Goal: Information Seeking & Learning: Learn about a topic

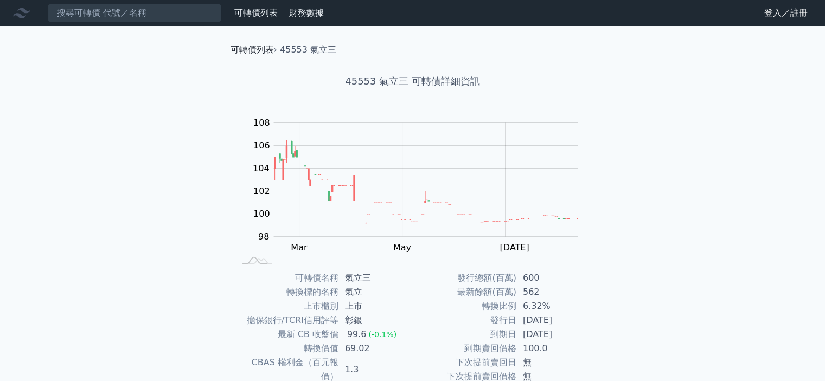
click at [257, 52] on link "可轉債列表" at bounding box center [251, 49] width 43 height 10
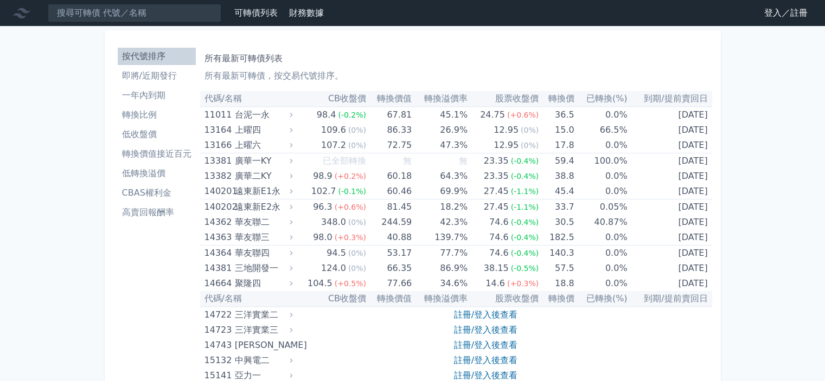
click at [771, 15] on link "登入／註冊" at bounding box center [785, 12] width 61 height 17
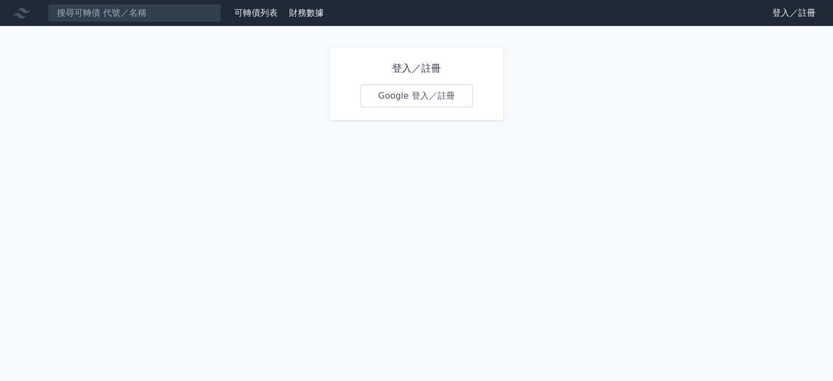
click at [414, 98] on link "Google 登入／註冊" at bounding box center [416, 96] width 113 height 23
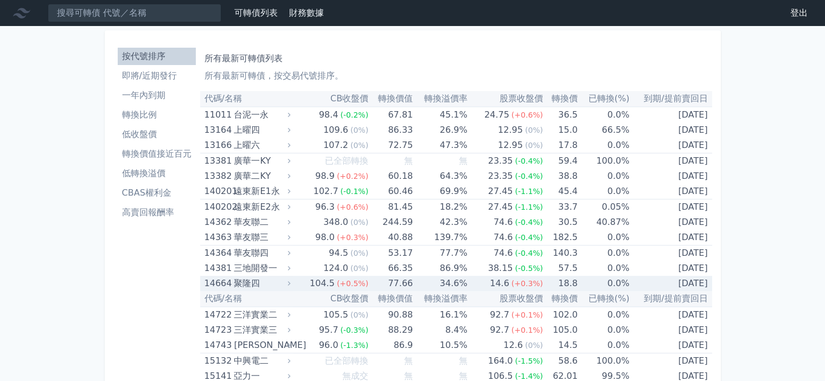
click at [614, 285] on td "0.0%" at bounding box center [604, 283] width 52 height 15
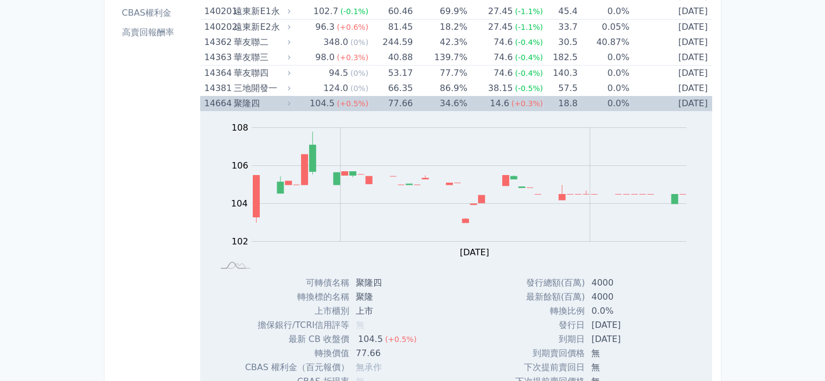
scroll to position [163, 0]
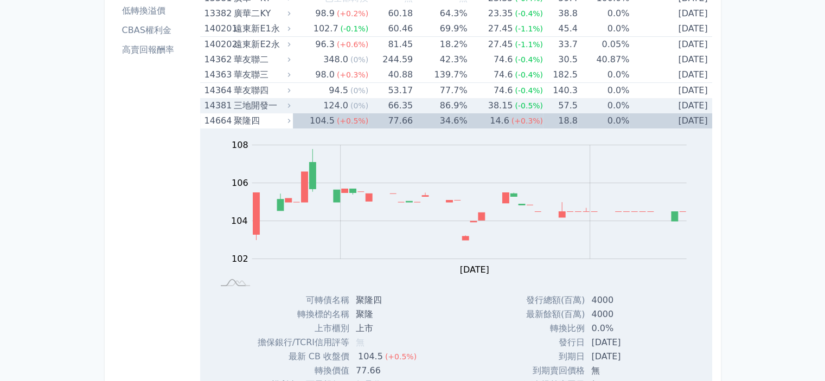
click at [275, 105] on div "三地開發一" at bounding box center [261, 105] width 54 height 15
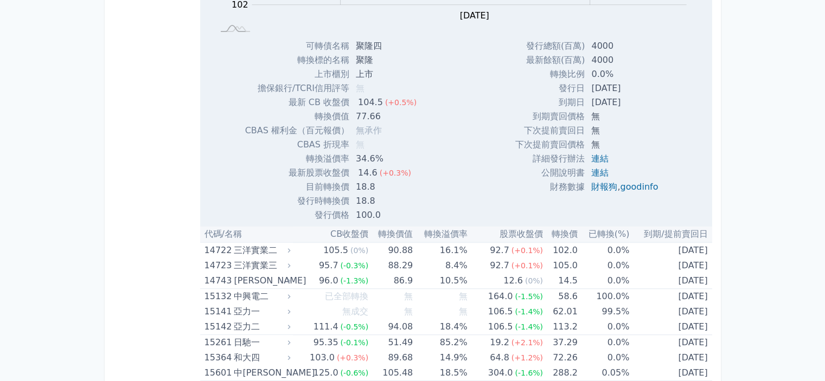
scroll to position [922, 0]
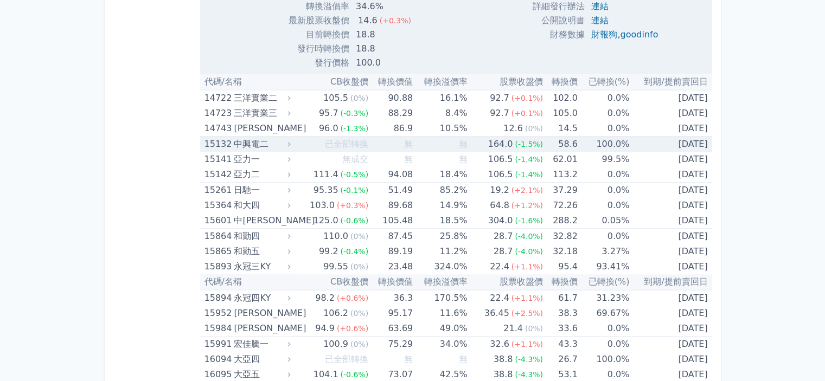
click at [264, 140] on div "中興電二" at bounding box center [261, 144] width 54 height 15
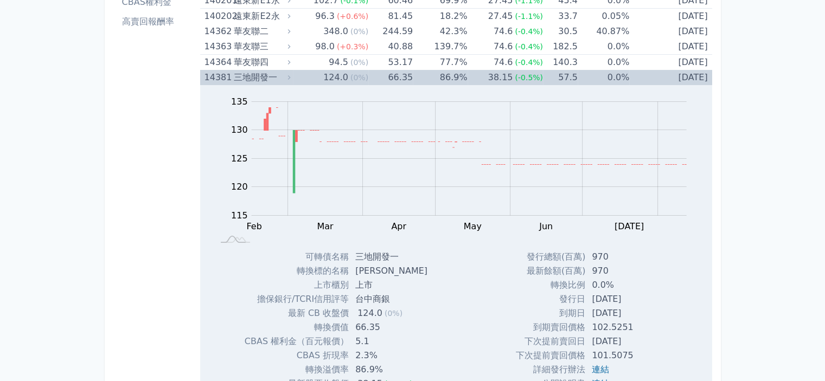
scroll to position [54, 0]
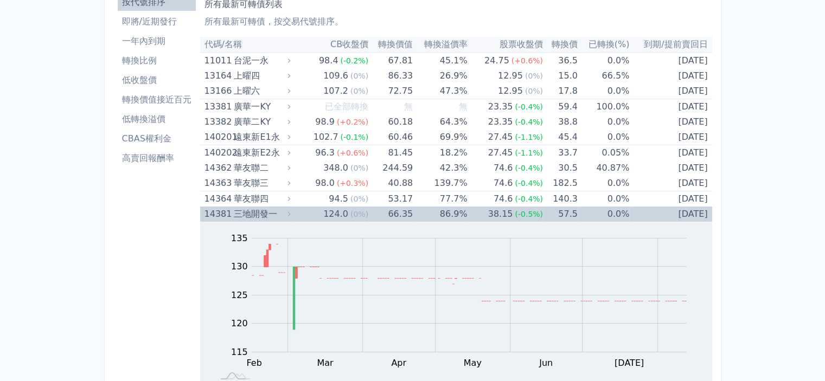
click at [254, 209] on div "三地開發一" at bounding box center [261, 214] width 54 height 15
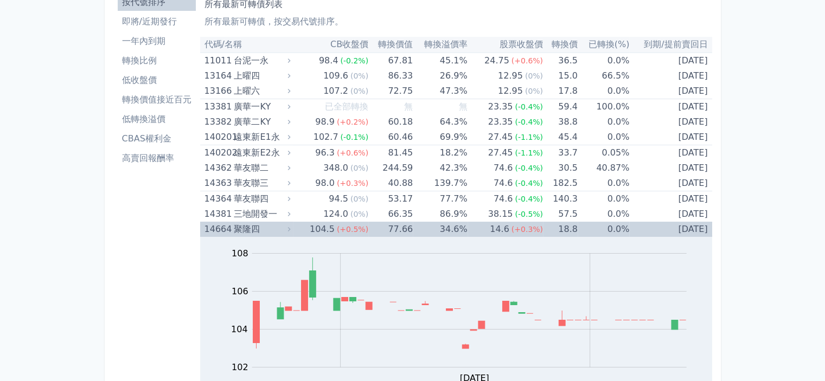
click at [252, 225] on div "聚隆四" at bounding box center [261, 229] width 54 height 15
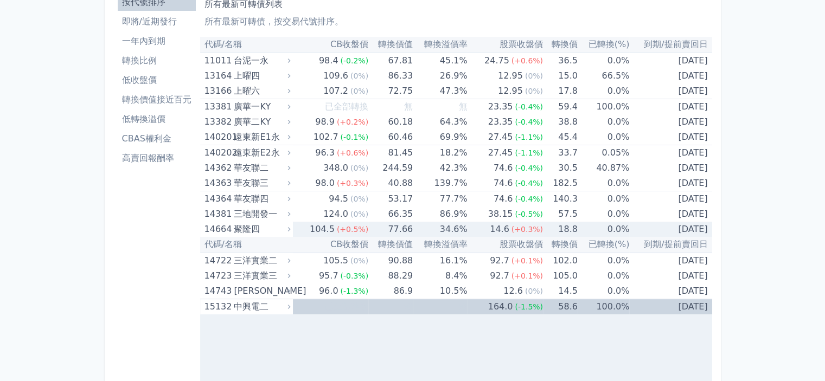
click at [252, 225] on div "聚隆四" at bounding box center [261, 229] width 54 height 15
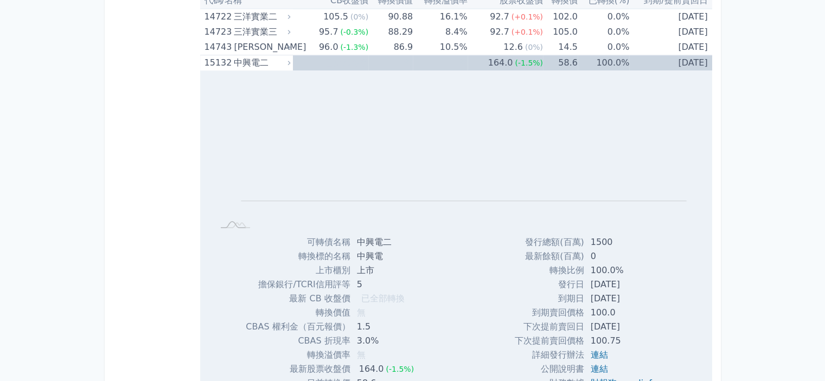
scroll to position [597, 0]
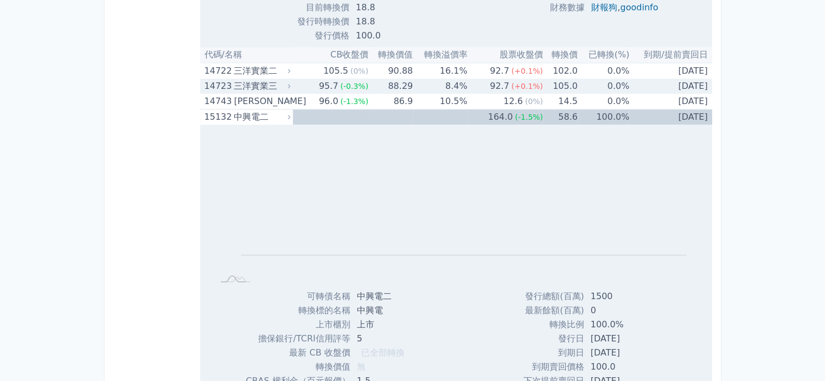
click at [423, 86] on td "8.4%" at bounding box center [440, 86] width 54 height 15
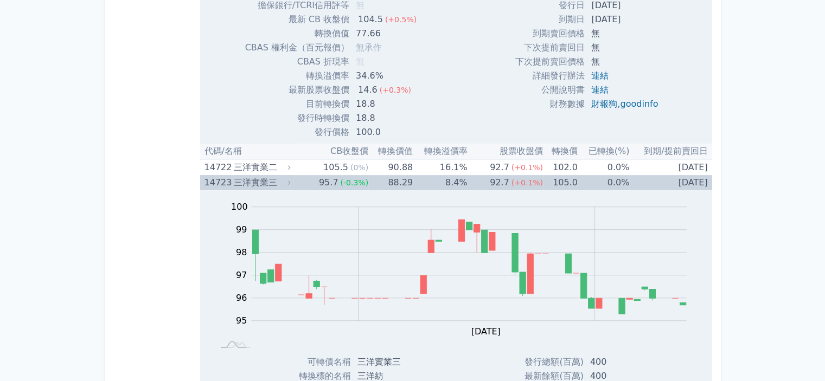
scroll to position [488, 0]
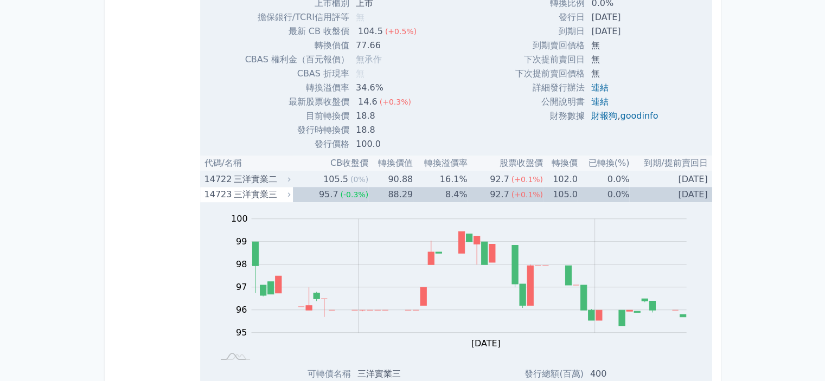
click at [459, 181] on td "16.1%" at bounding box center [440, 179] width 54 height 16
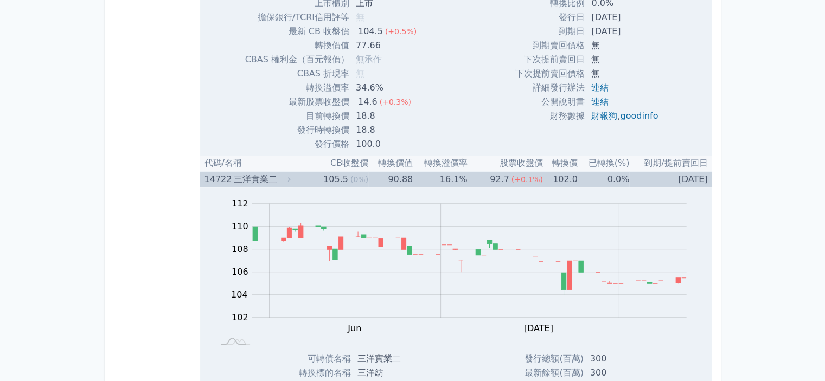
click at [459, 182] on td "16.1%" at bounding box center [440, 179] width 54 height 16
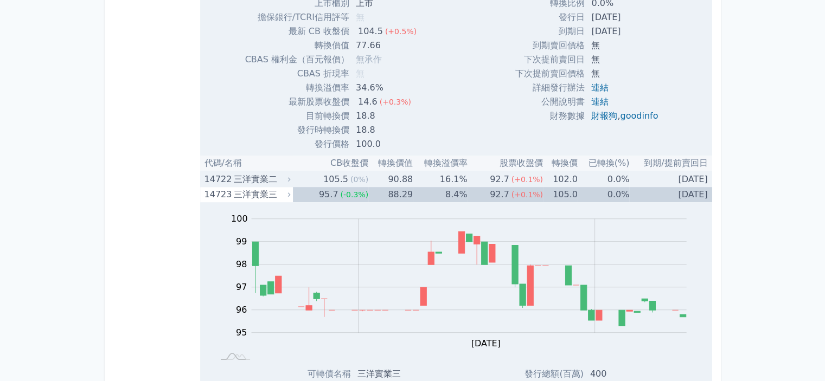
click at [453, 179] on td "16.1%" at bounding box center [440, 179] width 54 height 16
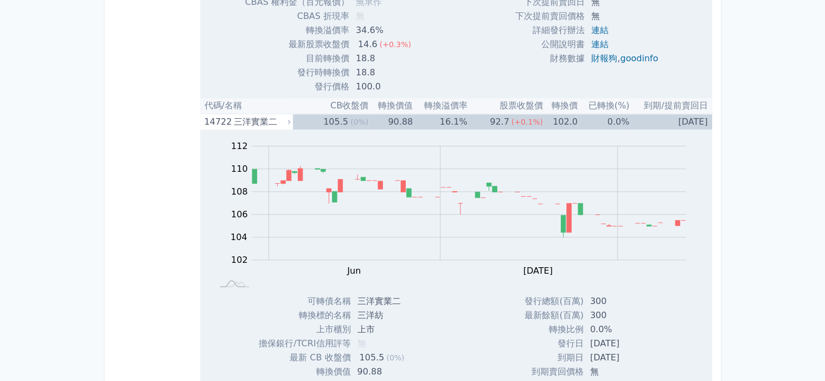
scroll to position [597, 0]
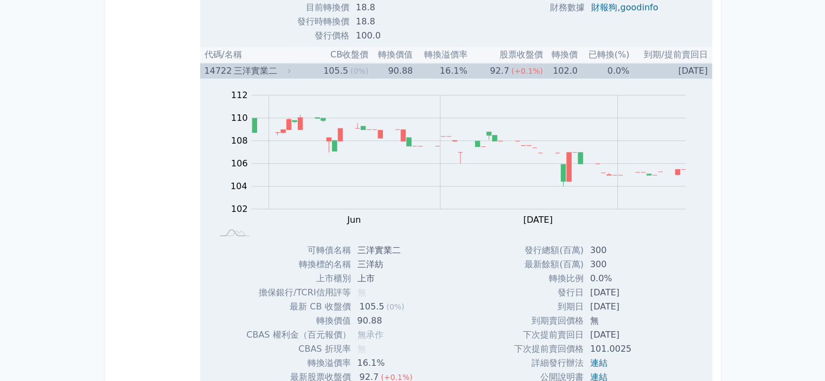
click at [346, 71] on div "105.5" at bounding box center [335, 70] width 29 height 15
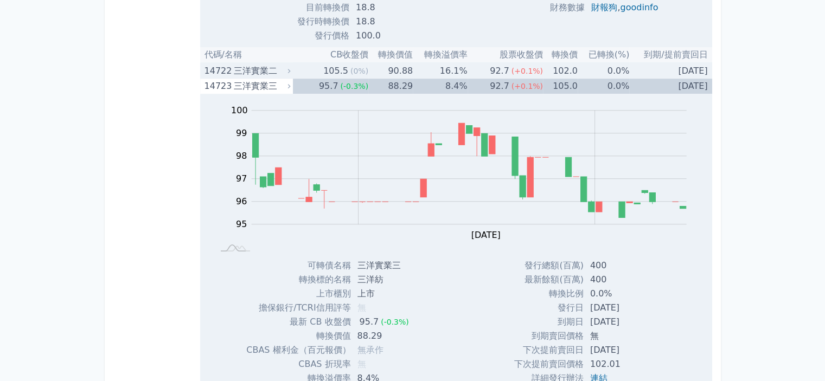
click at [338, 73] on div "105.5" at bounding box center [335, 70] width 29 height 15
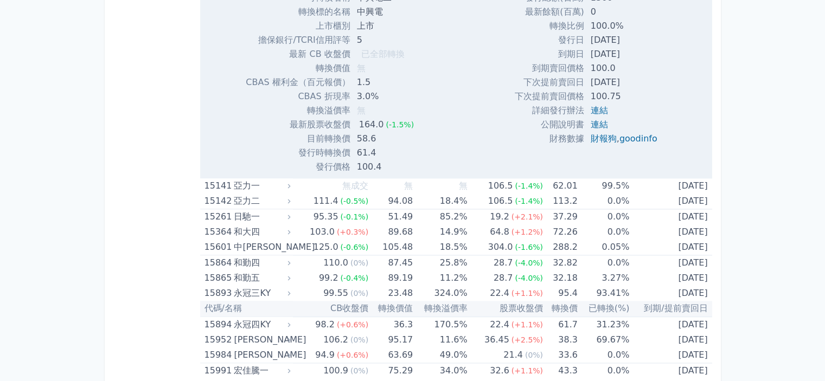
scroll to position [1735, 0]
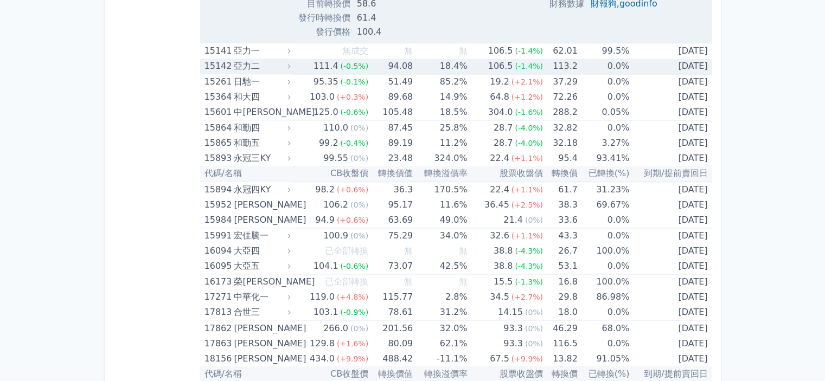
click at [240, 66] on div "亞力二" at bounding box center [261, 66] width 54 height 15
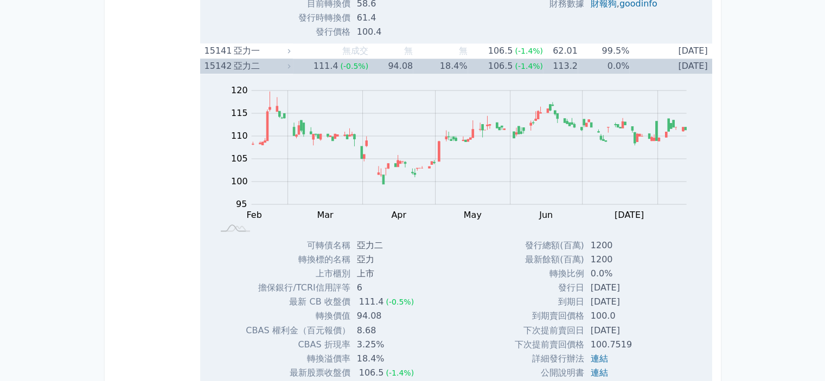
click at [242, 65] on div "亞力二" at bounding box center [261, 66] width 54 height 15
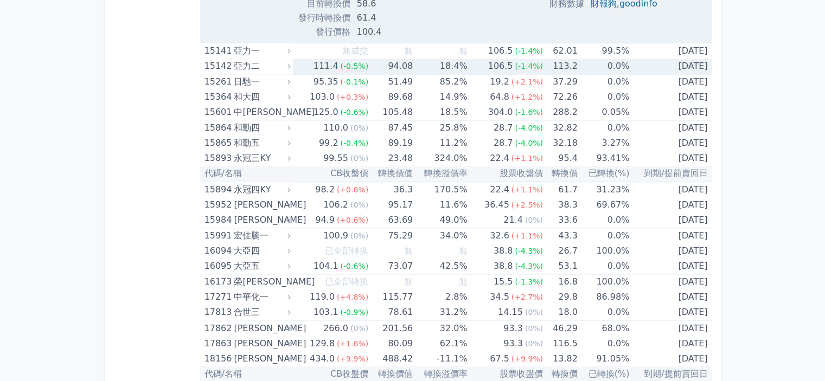
click at [243, 65] on div "亞力二" at bounding box center [261, 66] width 54 height 15
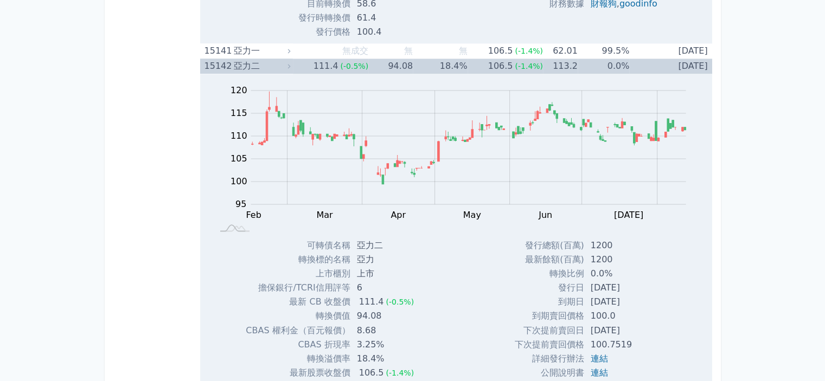
click at [243, 65] on div "亞力二" at bounding box center [261, 66] width 54 height 15
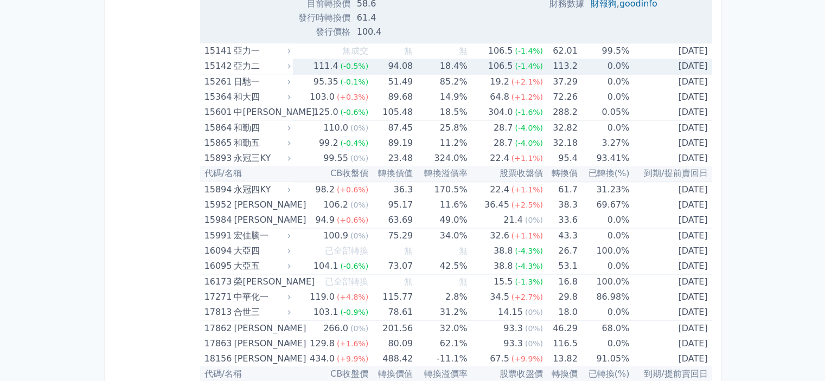
click at [243, 65] on div "亞力二" at bounding box center [261, 66] width 54 height 15
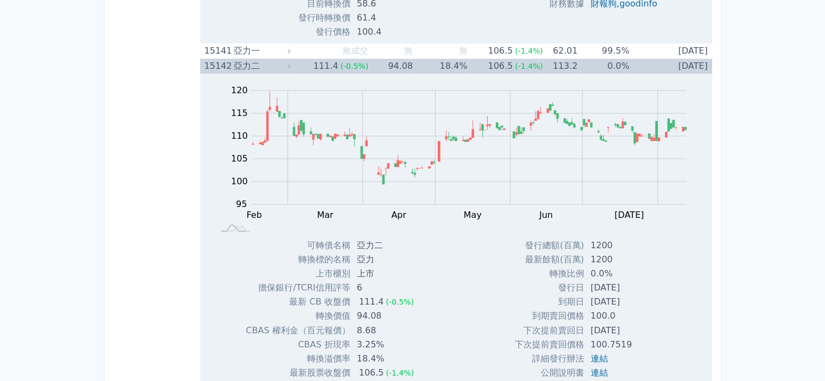
click at [243, 65] on div "亞力二" at bounding box center [261, 66] width 54 height 15
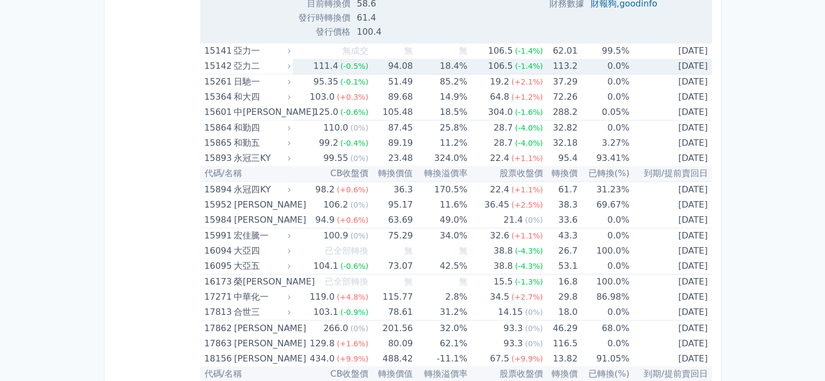
click at [243, 65] on div "亞力二" at bounding box center [261, 66] width 54 height 15
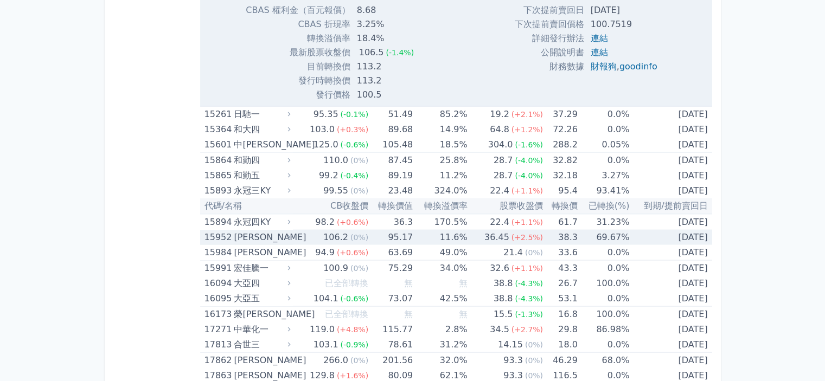
scroll to position [2061, 0]
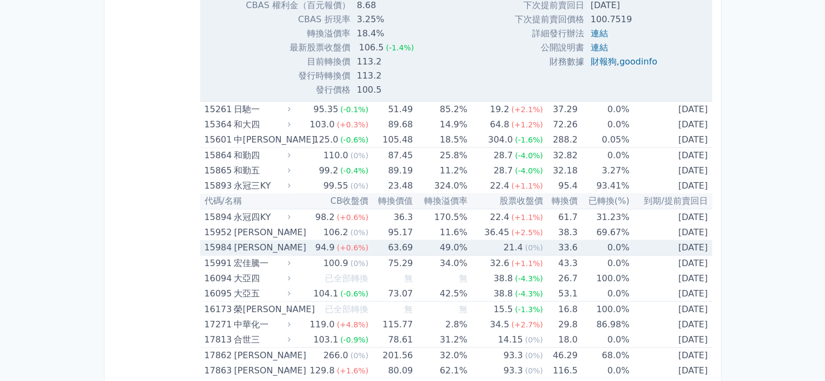
click at [463, 249] on td "49.0%" at bounding box center [440, 248] width 54 height 16
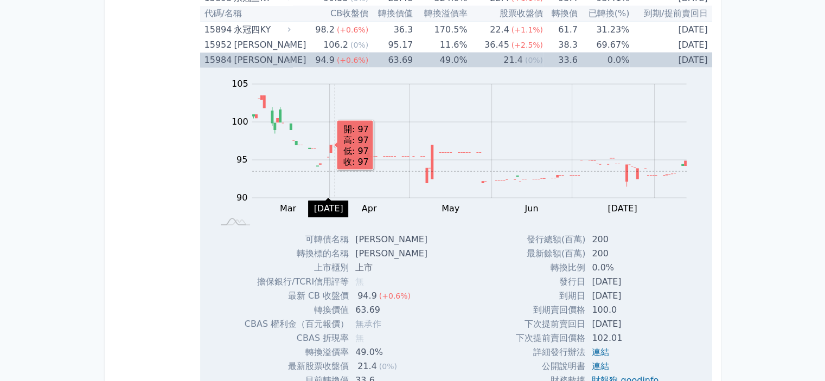
scroll to position [2169, 0]
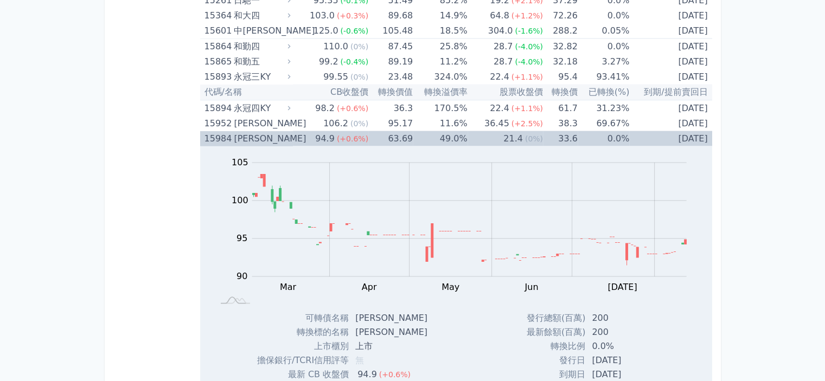
click at [385, 136] on td "63.69" at bounding box center [390, 138] width 44 height 15
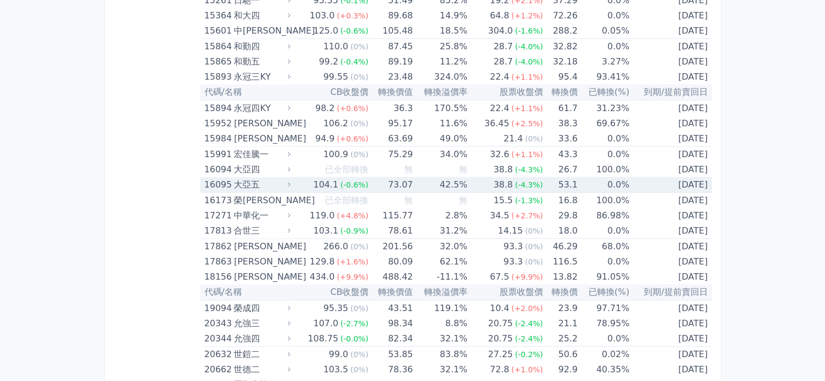
click at [388, 184] on td "73.07" at bounding box center [390, 185] width 44 height 16
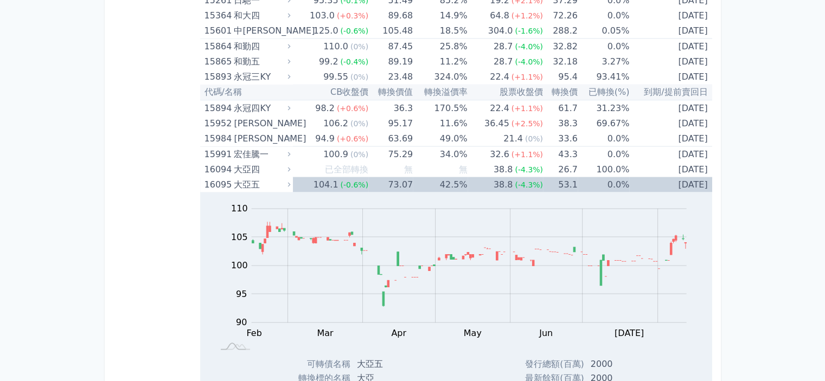
scroll to position [2332, 0]
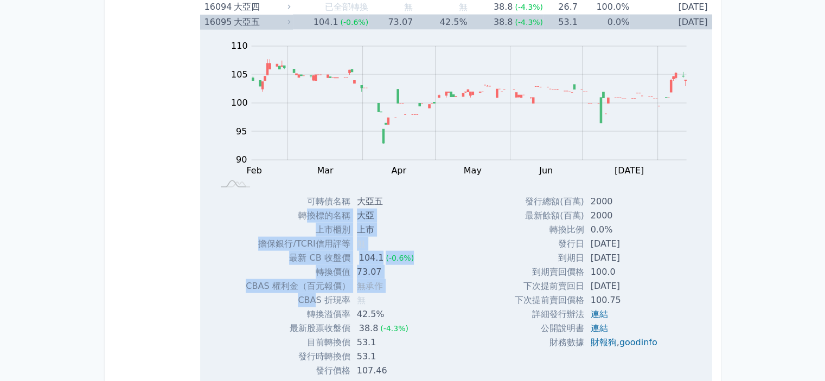
drag, startPoint x: 302, startPoint y: 217, endPoint x: 317, endPoint y: 293, distance: 77.4
click at [317, 293] on tbody "可轉債名稱 大亞五 轉換標的名稱 大亞 上市櫃別 上市 擔保銀行/TCRI信用評等 無 最新 CB 收盤價 104.1 (-0.6%) 無" at bounding box center [334, 286] width 177 height 183
click at [317, 293] on td "CBAS 折現率" at bounding box center [298, 300] width 104 height 14
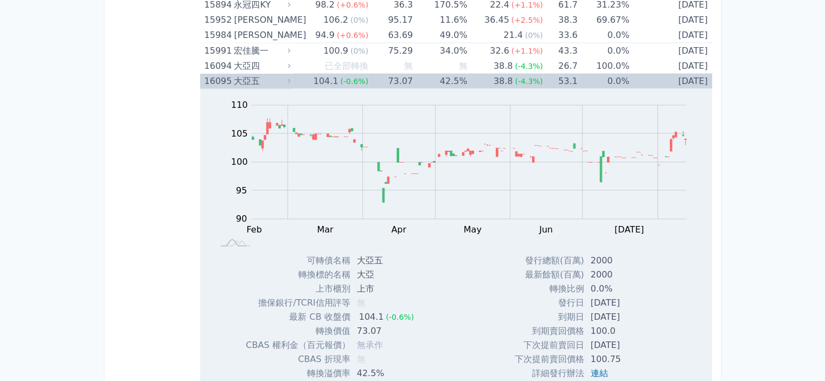
scroll to position [2278, 0]
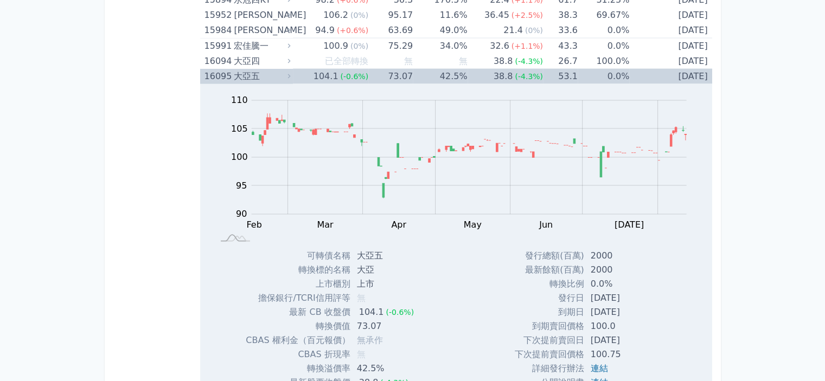
click at [232, 76] on div "16095" at bounding box center [217, 76] width 27 height 15
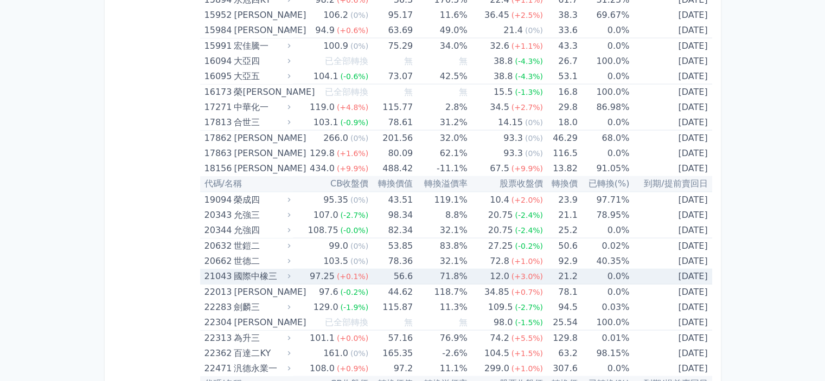
click at [337, 274] on div "97.25" at bounding box center [321, 276] width 29 height 15
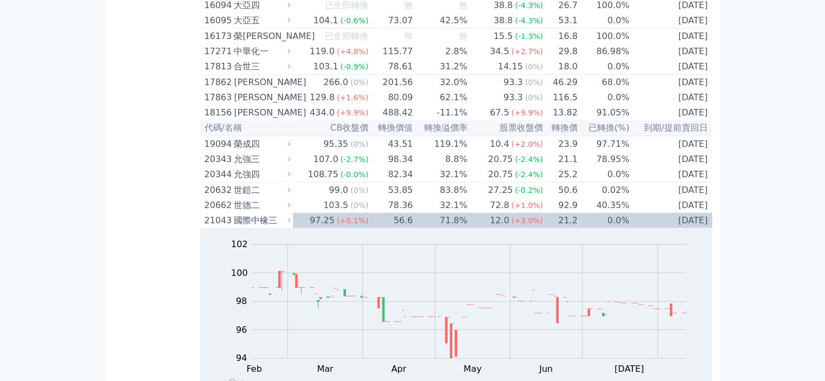
scroll to position [2332, 0]
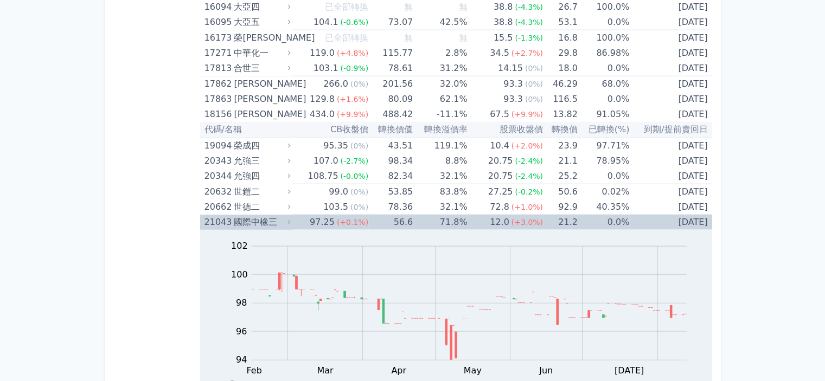
click at [369, 220] on td "56.6" at bounding box center [390, 222] width 44 height 15
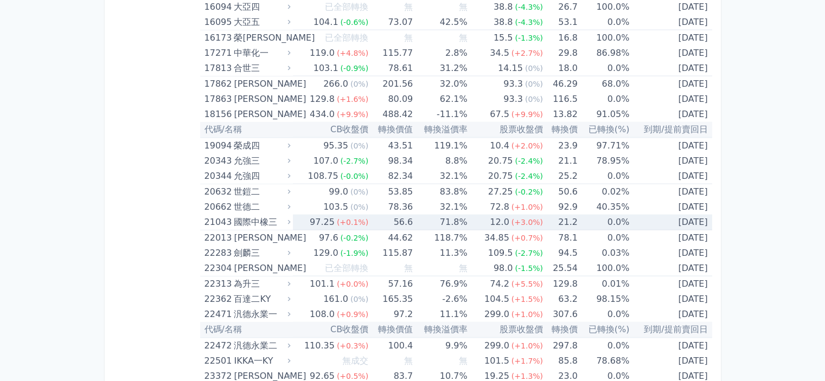
click at [369, 220] on td "56.6" at bounding box center [390, 223] width 44 height 16
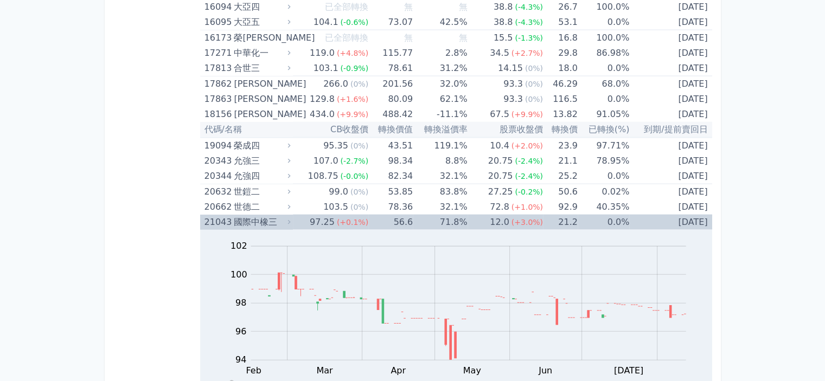
click at [369, 220] on td "56.6" at bounding box center [390, 222] width 44 height 15
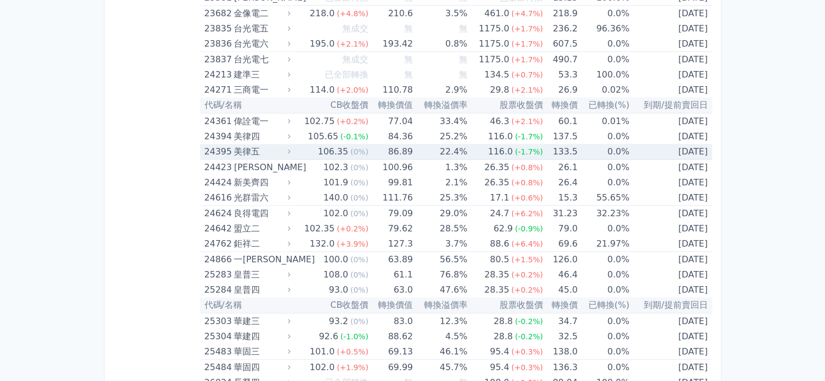
scroll to position [2820, 0]
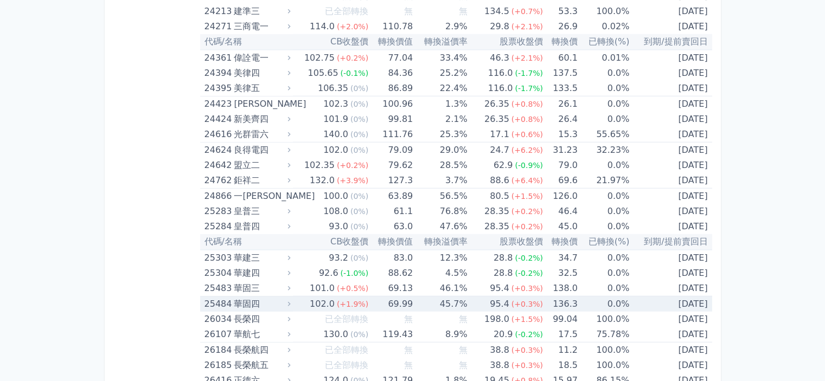
click at [383, 297] on td "69.99" at bounding box center [390, 305] width 44 height 16
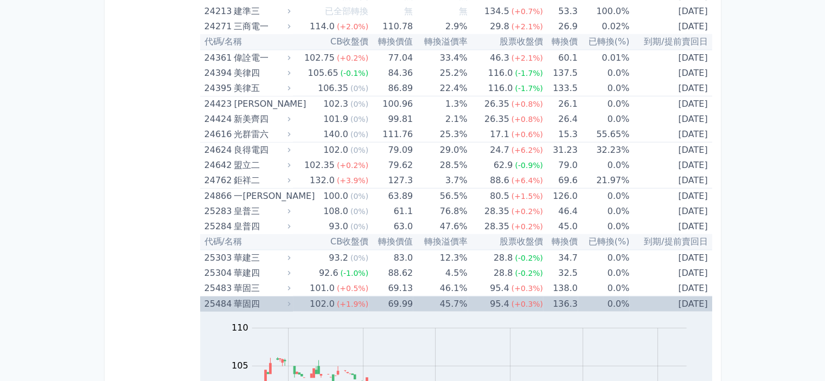
click at [383, 297] on td "69.99" at bounding box center [390, 305] width 44 height 16
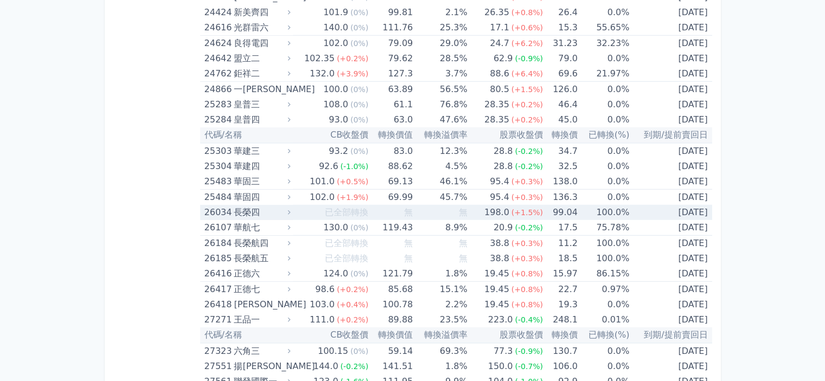
scroll to position [2983, 0]
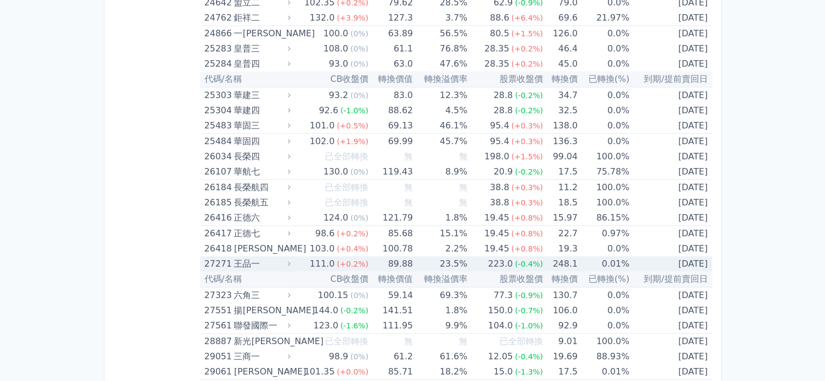
click at [373, 259] on td "89.88" at bounding box center [390, 264] width 44 height 15
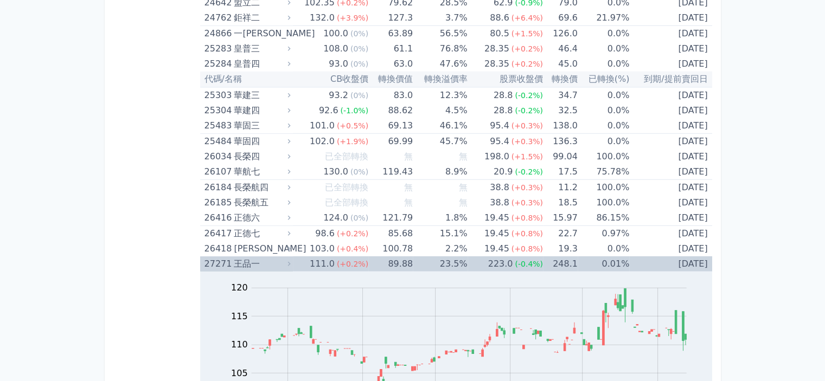
click at [374, 258] on td "89.88" at bounding box center [390, 264] width 44 height 15
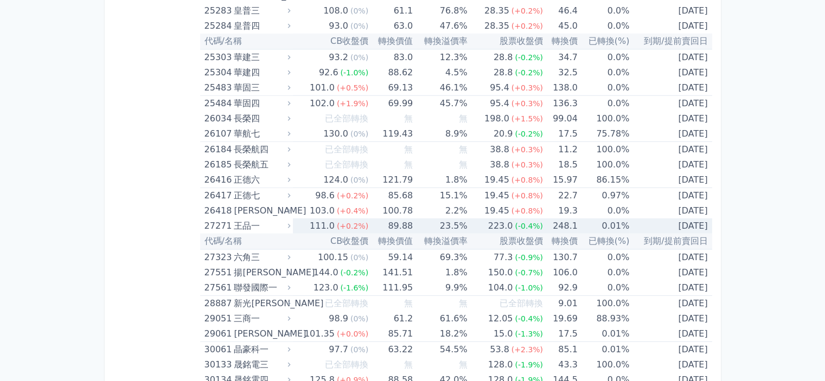
scroll to position [3091, 0]
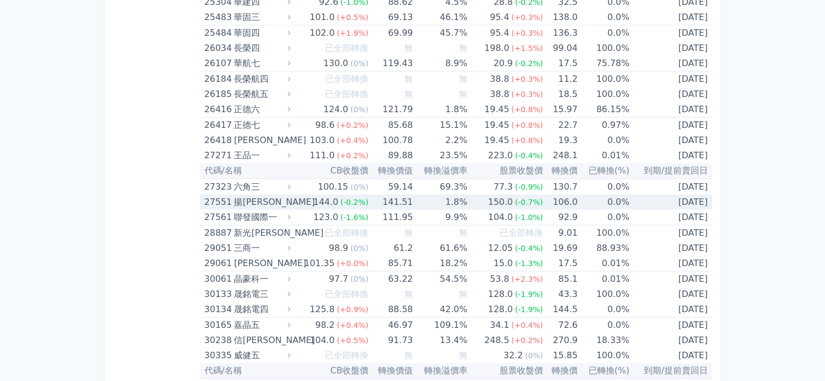
click at [375, 202] on td "141.51" at bounding box center [390, 202] width 44 height 15
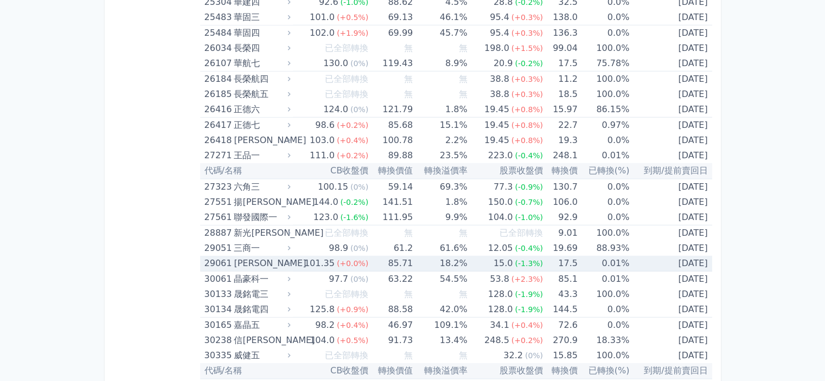
click at [382, 256] on td "85.71" at bounding box center [390, 264] width 44 height 16
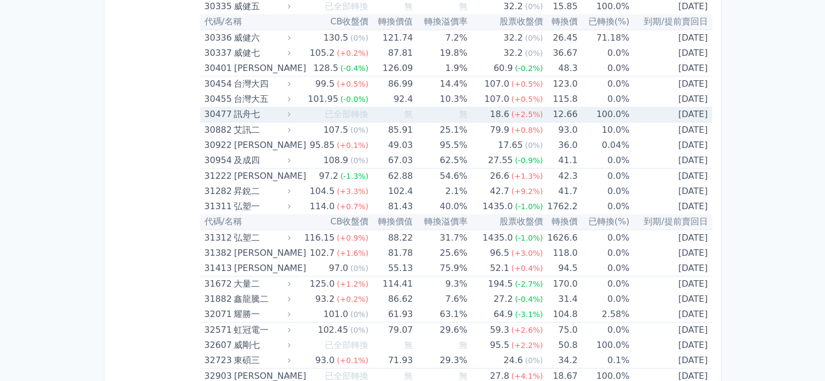
scroll to position [3796, 0]
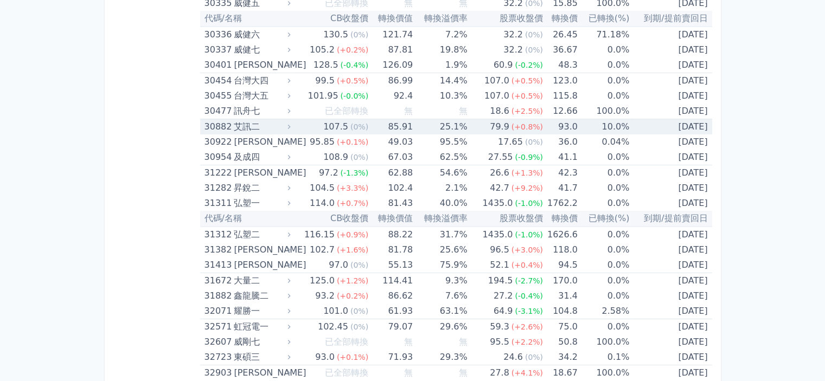
click at [387, 123] on td "85.91" at bounding box center [390, 127] width 44 height 16
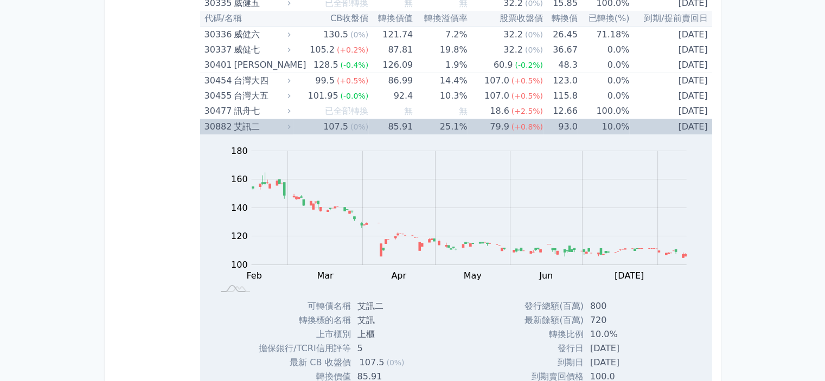
click at [387, 123] on td "85.91" at bounding box center [390, 127] width 44 height 16
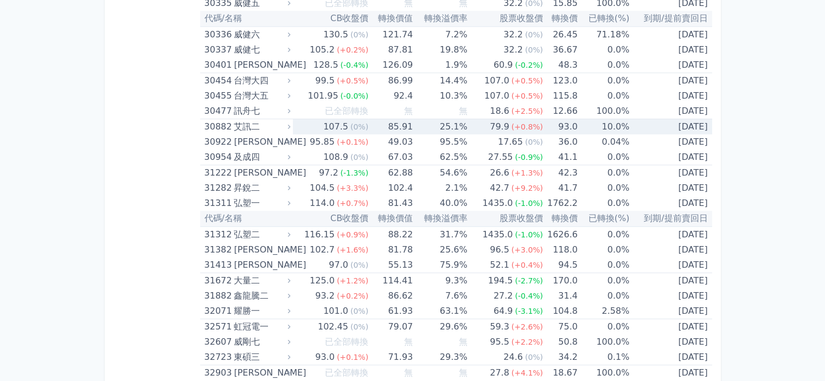
click at [387, 123] on td "85.91" at bounding box center [390, 127] width 44 height 16
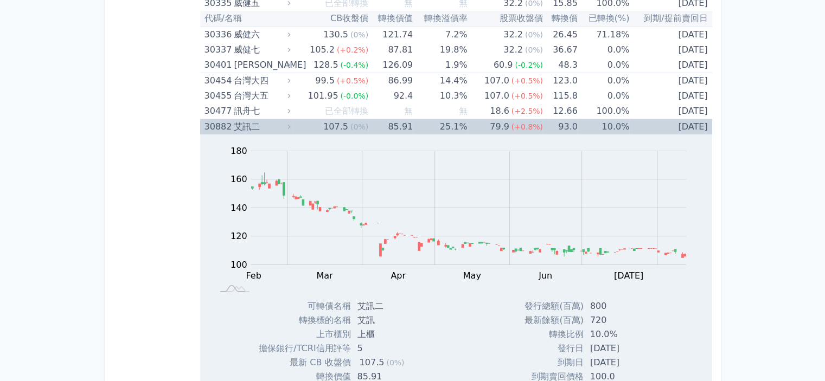
click at [399, 125] on td "85.91" at bounding box center [390, 127] width 44 height 16
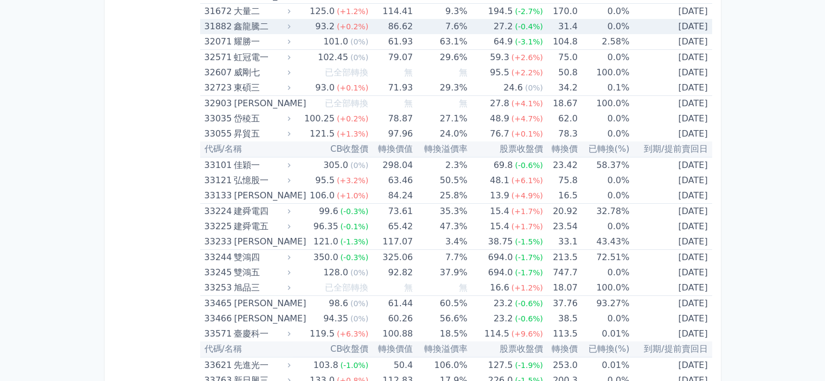
scroll to position [4122, 0]
